Goal: Information Seeking & Learning: Compare options

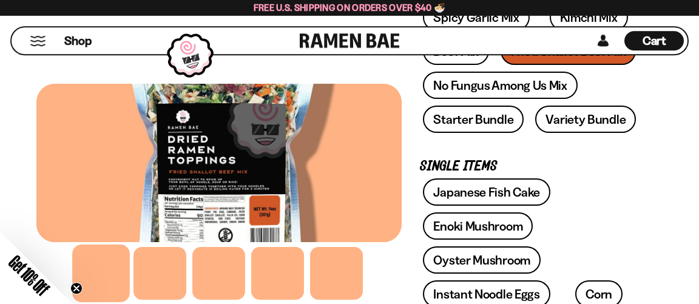
scroll to position [326, 0]
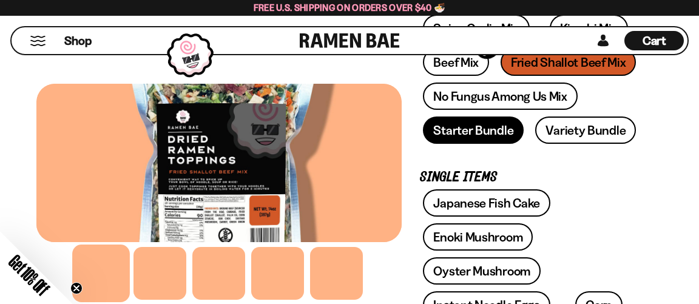
click at [451, 144] on link "Starter Bundle" at bounding box center [473, 129] width 101 height 27
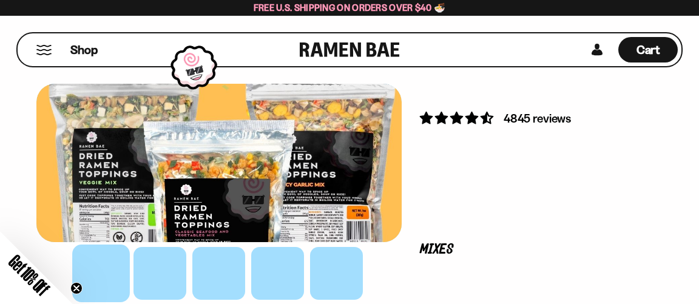
click at [0, 0] on button "FADCB6FD-DFAB-4417-9F21-029242090B77" at bounding box center [0, 0] width 0 height 0
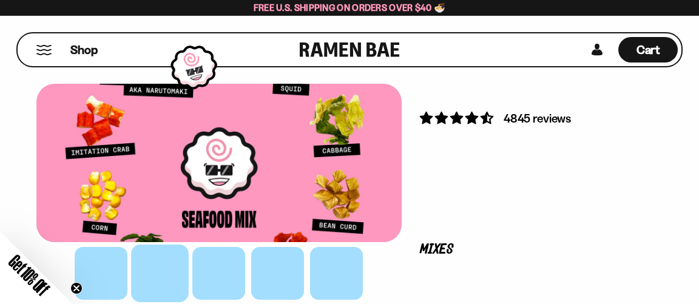
click at [0, 0] on button "FADCB6FD-DFAB-4417-9F21-029242090B77" at bounding box center [0, 0] width 0 height 0
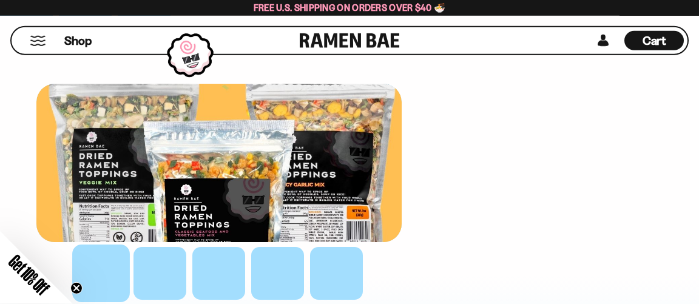
scroll to position [421, 0]
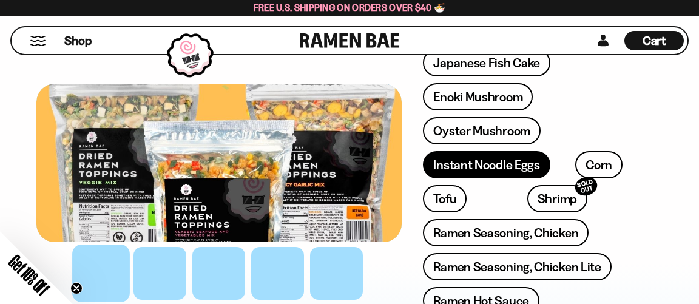
click at [423, 178] on link "Instant Noodle Eggs" at bounding box center [486, 164] width 127 height 27
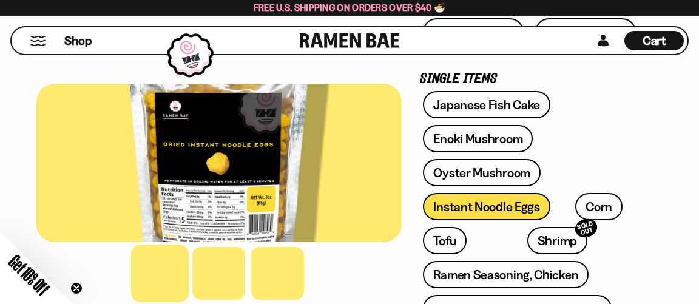
scroll to position [421, 0]
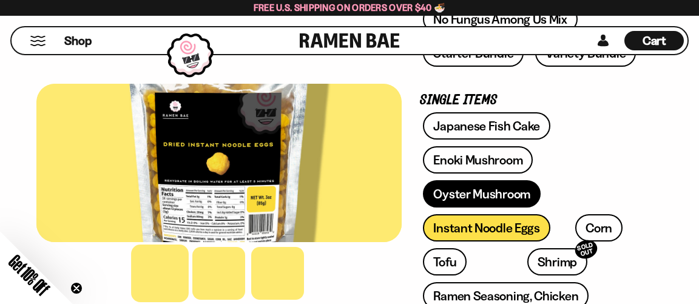
click at [423, 197] on link "Oyster Mushroom" at bounding box center [482, 193] width 118 height 27
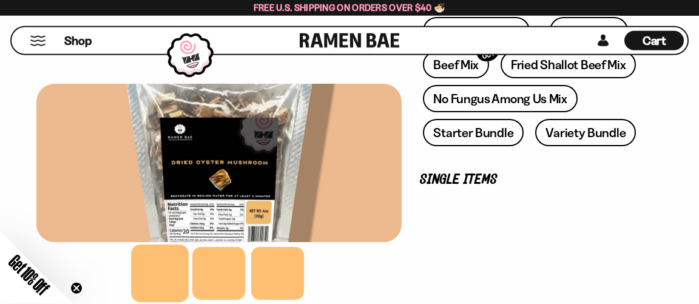
scroll to position [421, 0]
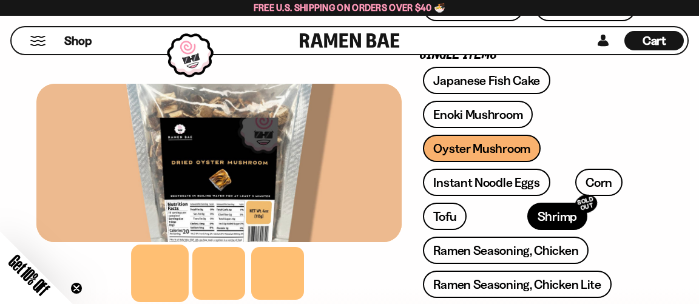
click at [527, 229] on link "Shrimp SOLD OUT" at bounding box center [557, 216] width 60 height 27
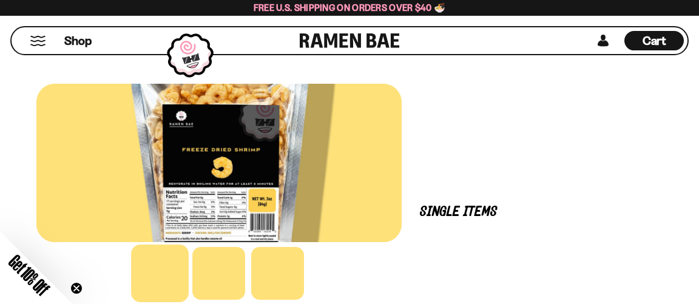
scroll to position [405, 0]
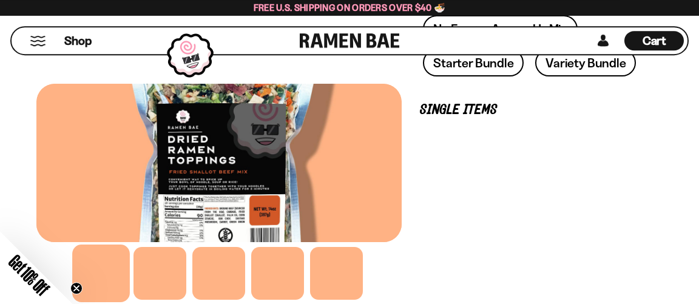
scroll to position [421, 0]
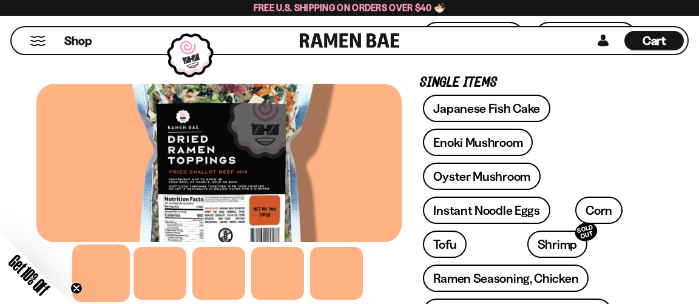
click at [423, 15] on link "No Fungus Among Us Mix" at bounding box center [500, 1] width 154 height 27
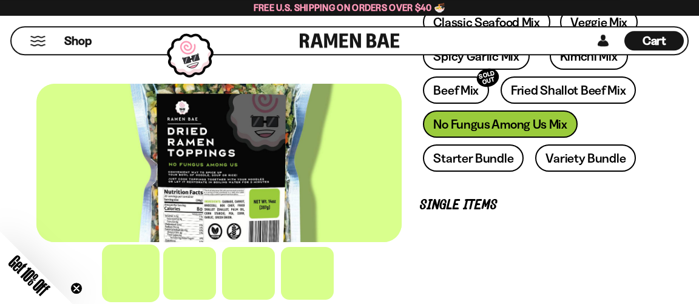
scroll to position [421, 0]
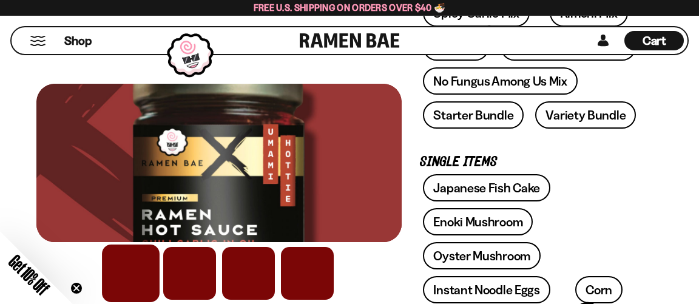
scroll to position [313, 0]
